Goal: Information Seeking & Learning: Learn about a topic

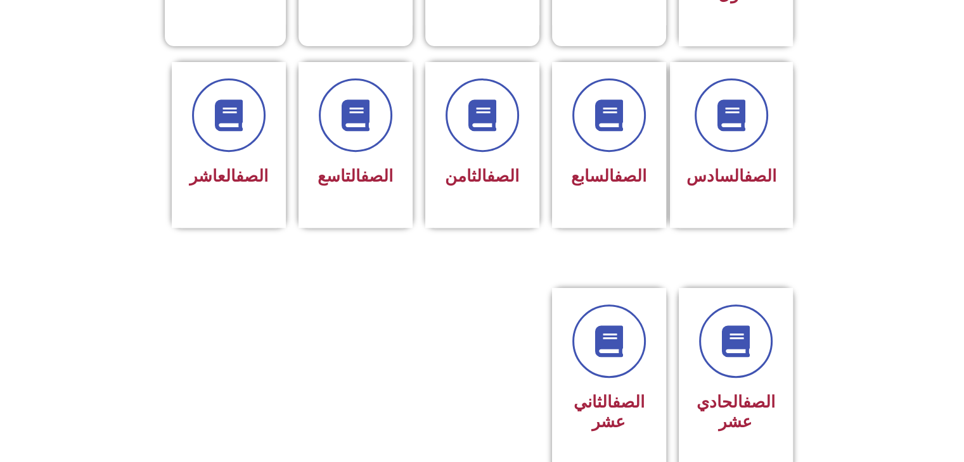
scroll to position [507, 0]
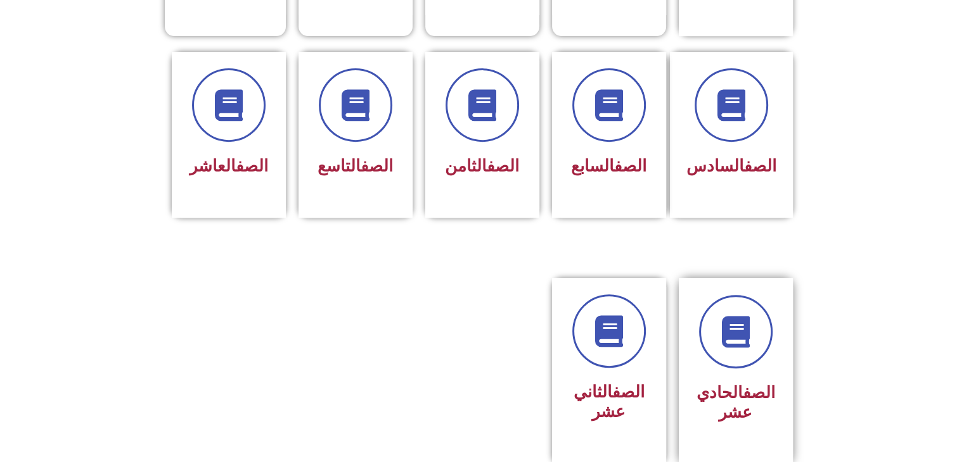
click at [746, 348] on div "الصف الحادي عشر" at bounding box center [736, 362] width 80 height 134
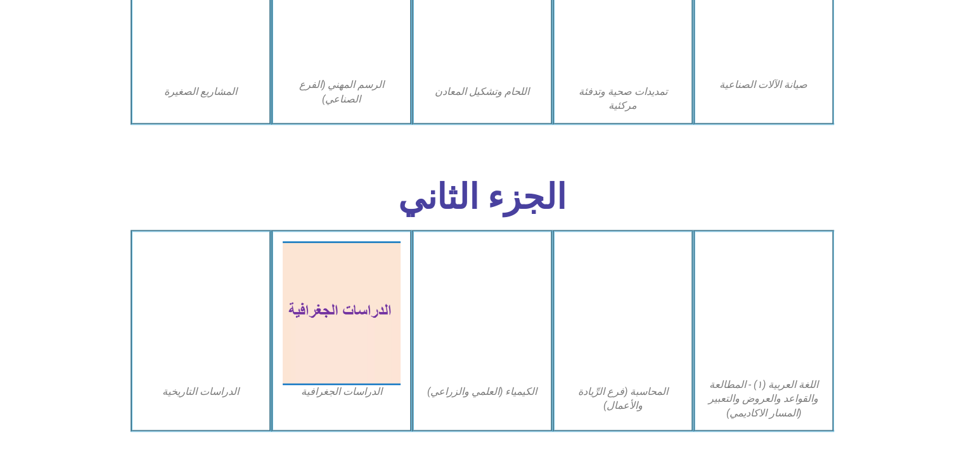
scroll to position [1964, 0]
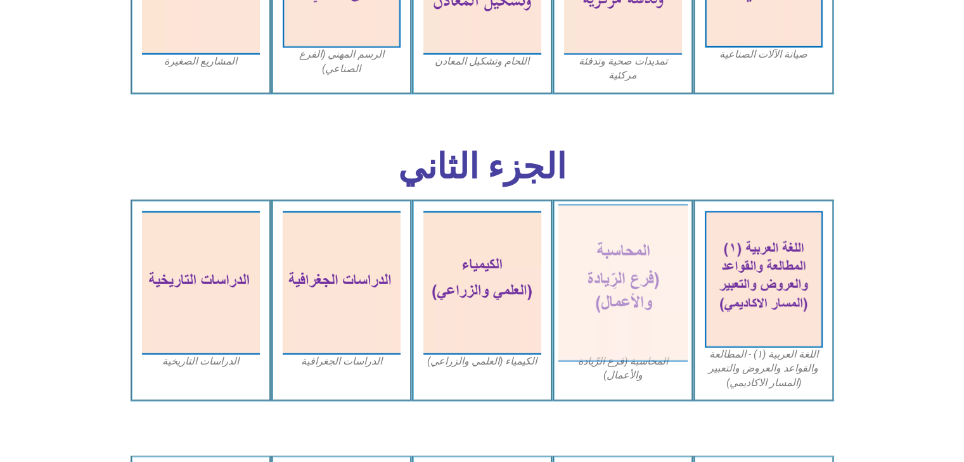
click at [652, 307] on img at bounding box center [622, 282] width 130 height 158
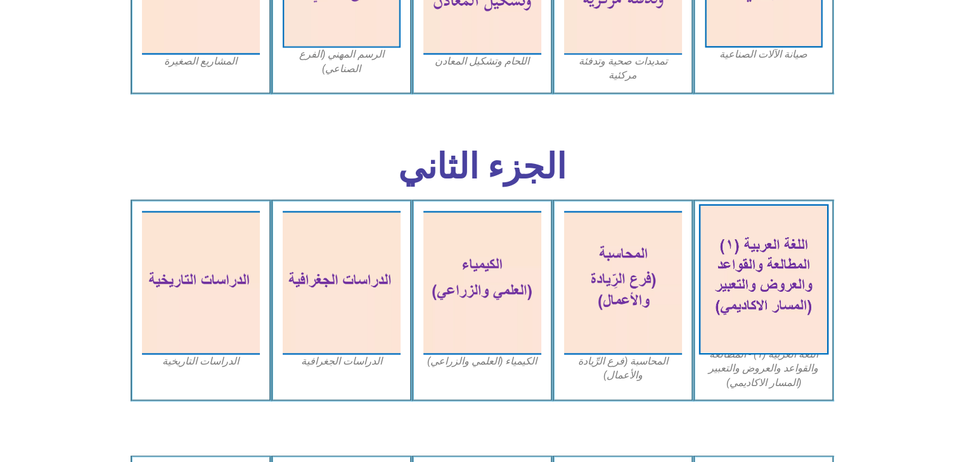
click at [797, 312] on img at bounding box center [763, 279] width 130 height 151
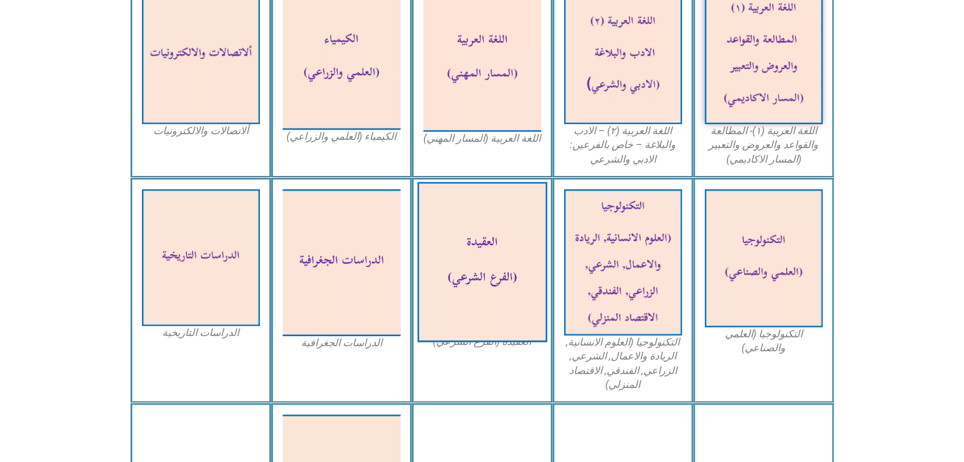
scroll to position [486, 0]
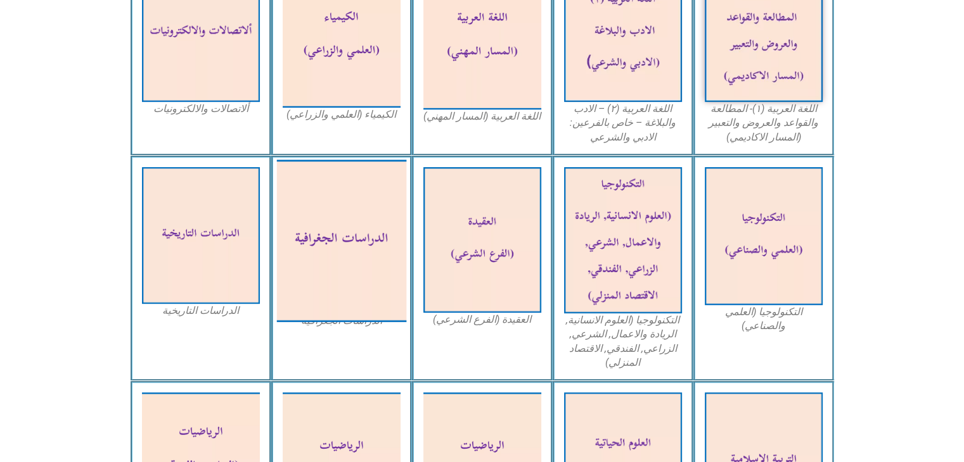
click at [370, 264] on img at bounding box center [341, 241] width 130 height 162
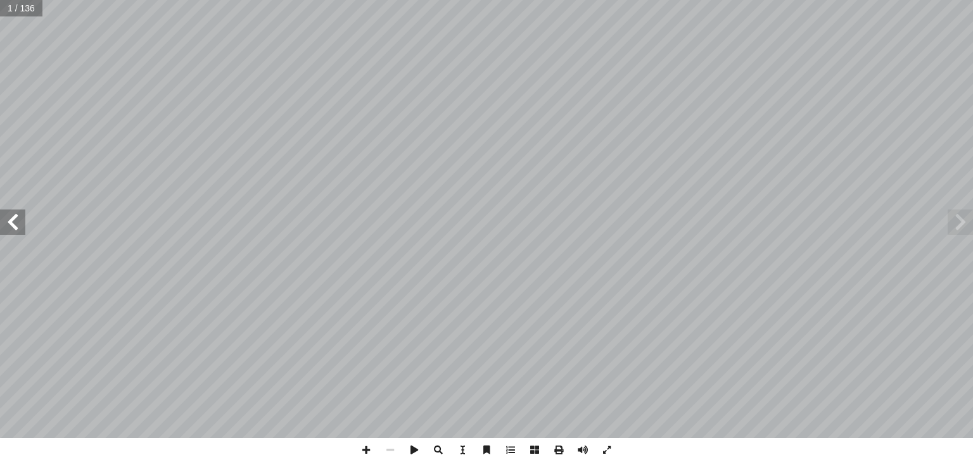
click at [10, 234] on span at bounding box center [12, 222] width 25 height 25
click at [0, 217] on span at bounding box center [12, 222] width 25 height 25
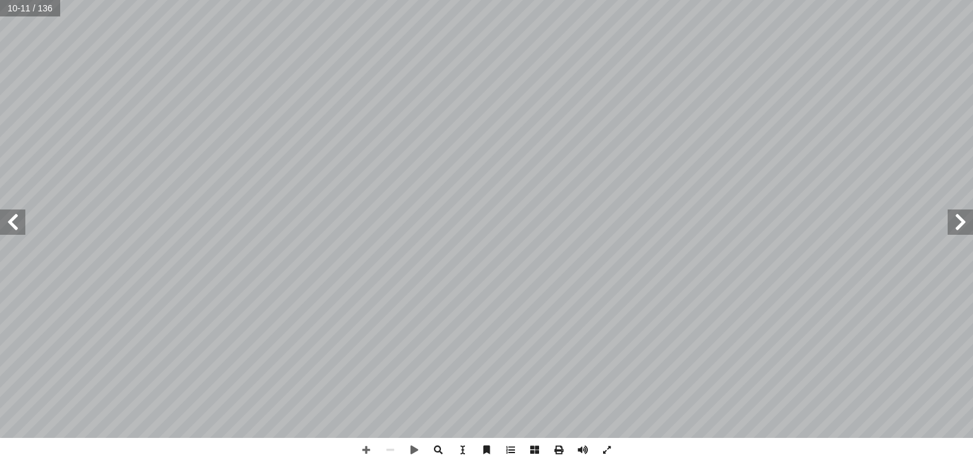
click at [9, 222] on span at bounding box center [12, 222] width 25 height 25
click at [19, 213] on span at bounding box center [12, 222] width 25 height 25
